Goal: Task Accomplishment & Management: Use online tool/utility

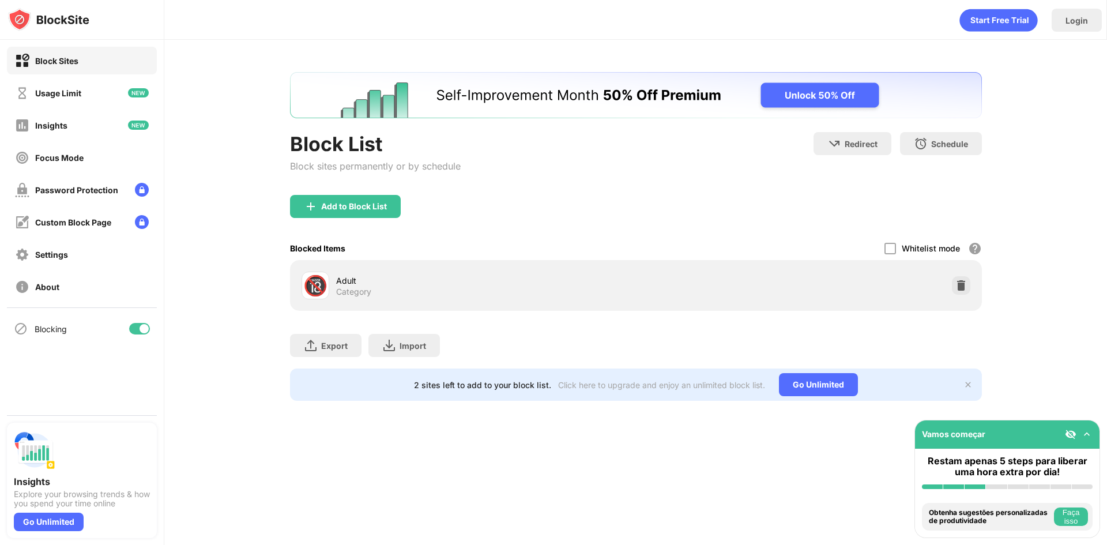
click at [404, 262] on div "🔞 Adult Category" at bounding box center [636, 285] width 692 height 51
click at [1084, 430] on img at bounding box center [1087, 435] width 12 height 12
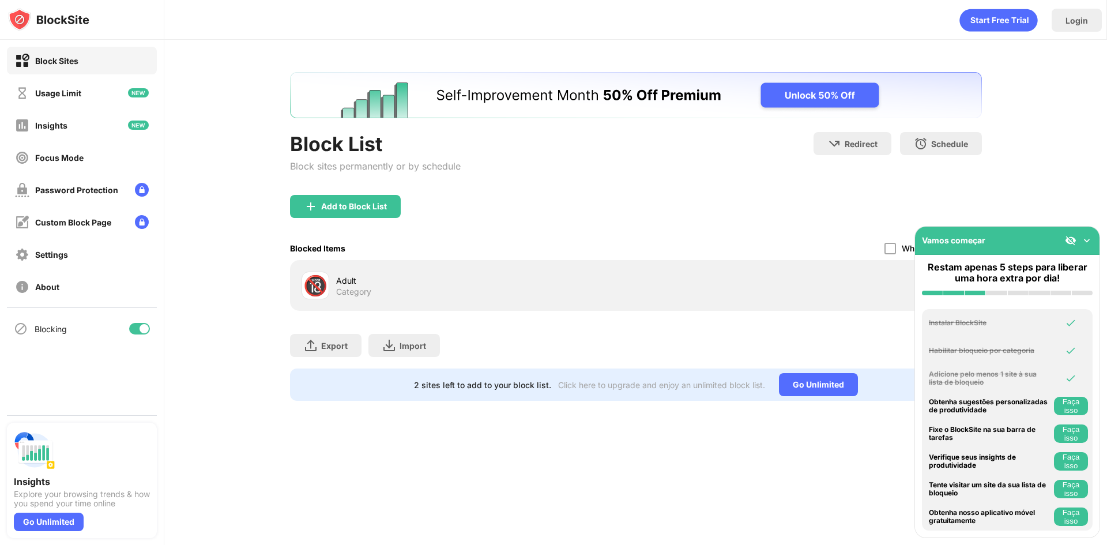
click at [1091, 241] on img at bounding box center [1087, 241] width 12 height 12
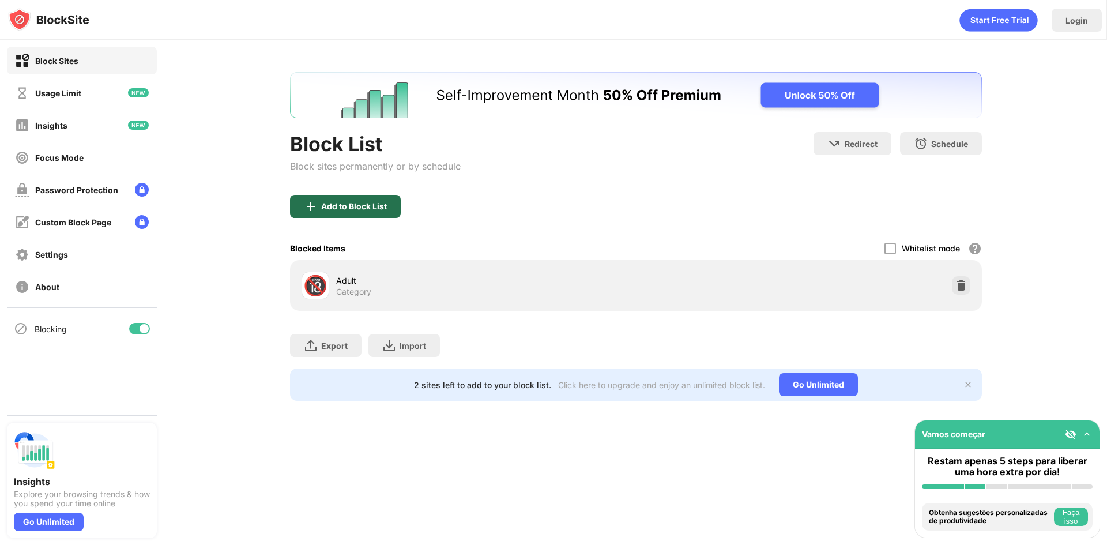
click at [355, 198] on div "Add to Block List" at bounding box center [345, 206] width 111 height 23
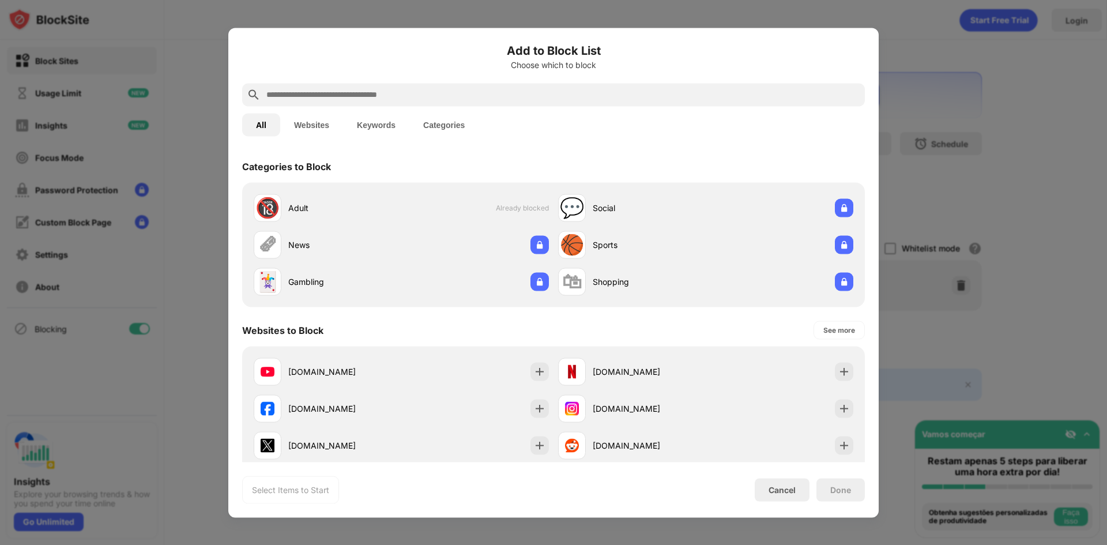
click at [339, 100] on input "text" at bounding box center [562, 95] width 595 height 14
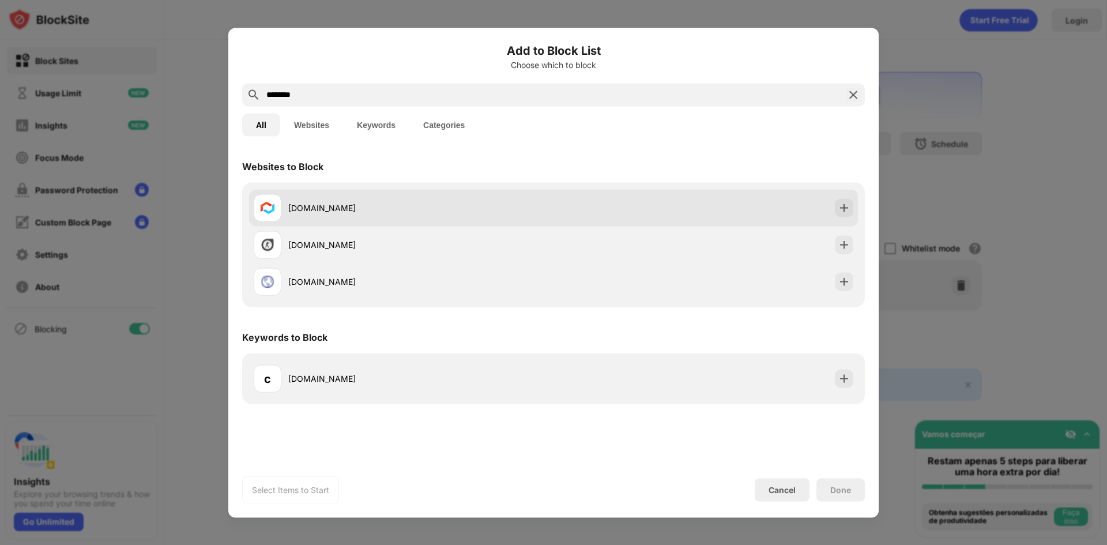
type input "********"
click at [305, 211] on div "[DOMAIN_NAME]" at bounding box center [420, 208] width 265 height 12
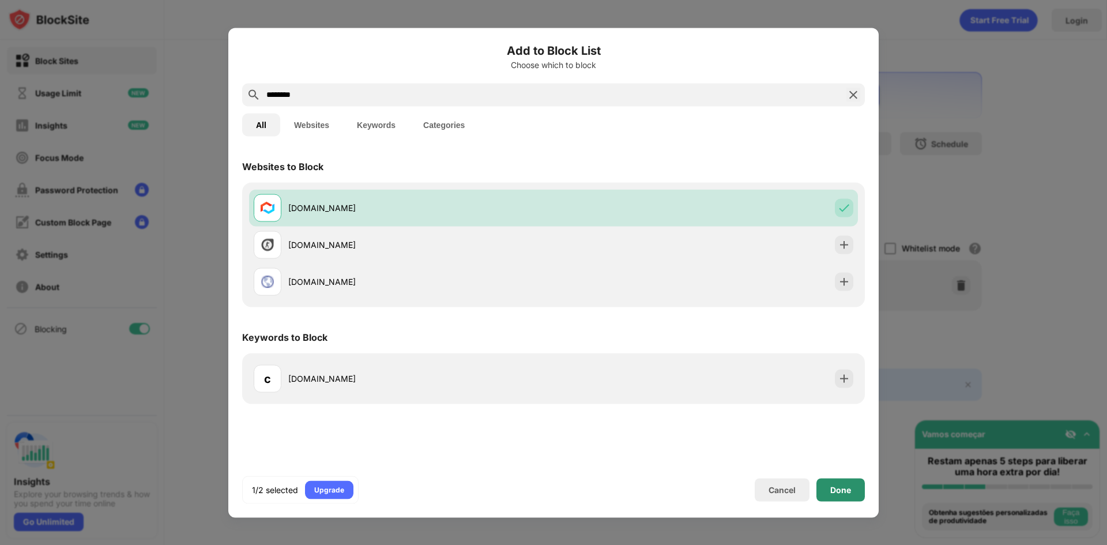
click at [826, 490] on div "Done" at bounding box center [841, 489] width 48 height 23
